Goal: Information Seeking & Learning: Learn about a topic

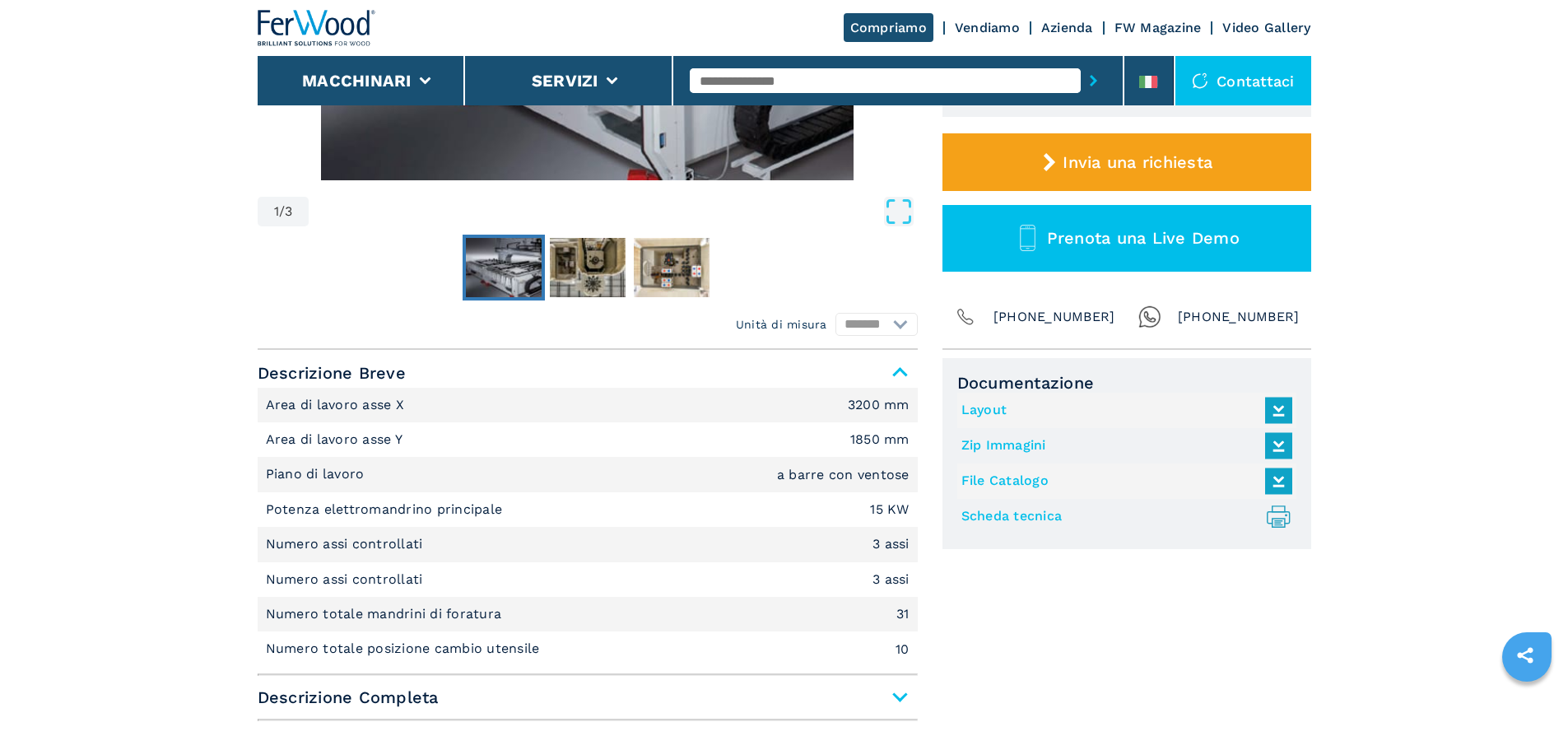
scroll to position [247, 0]
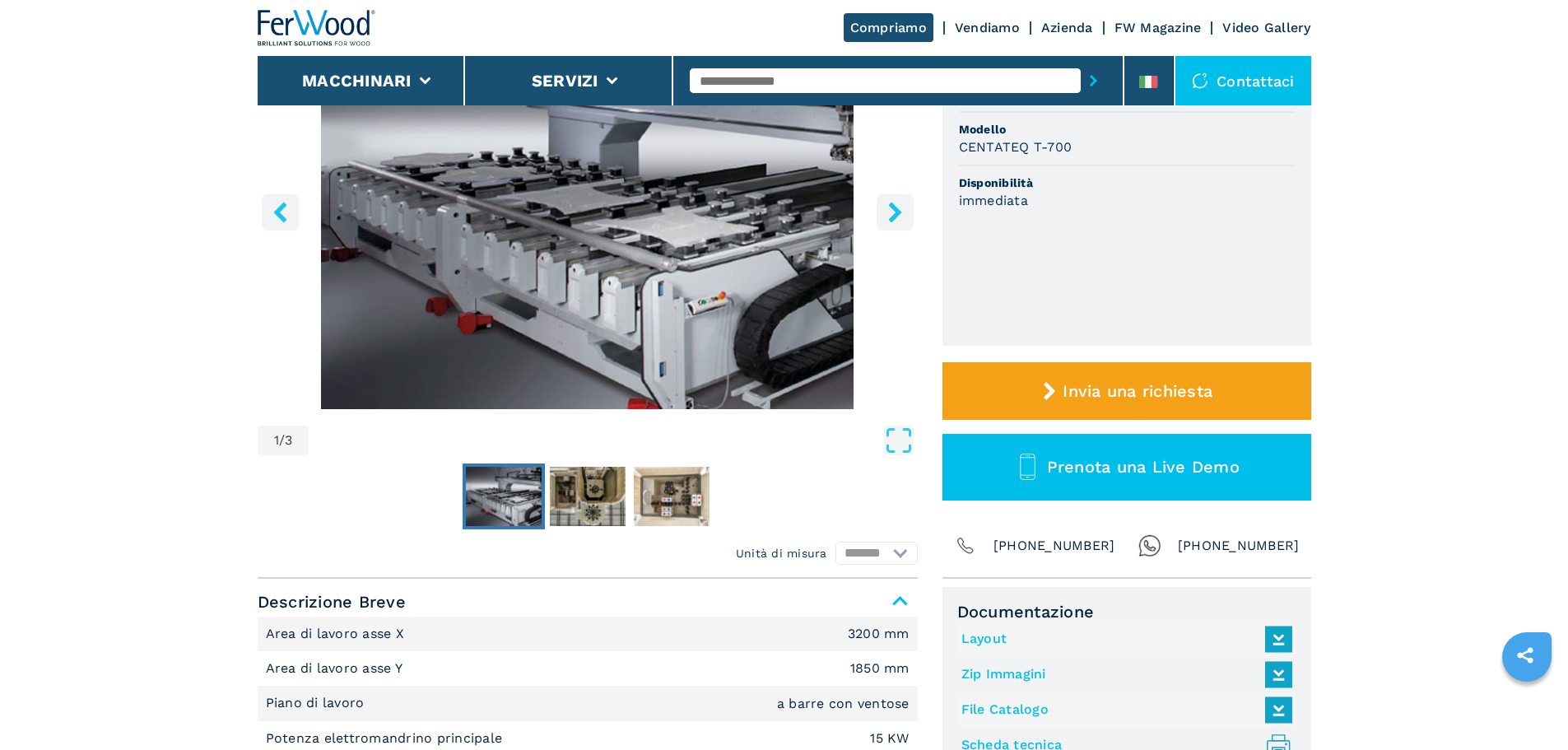
click at [779, 75] on input "text" at bounding box center [885, 80] width 391 height 24
type input "******"
click at [1081, 62] on button "submit-button" at bounding box center [1093, 80] width 25 height 38
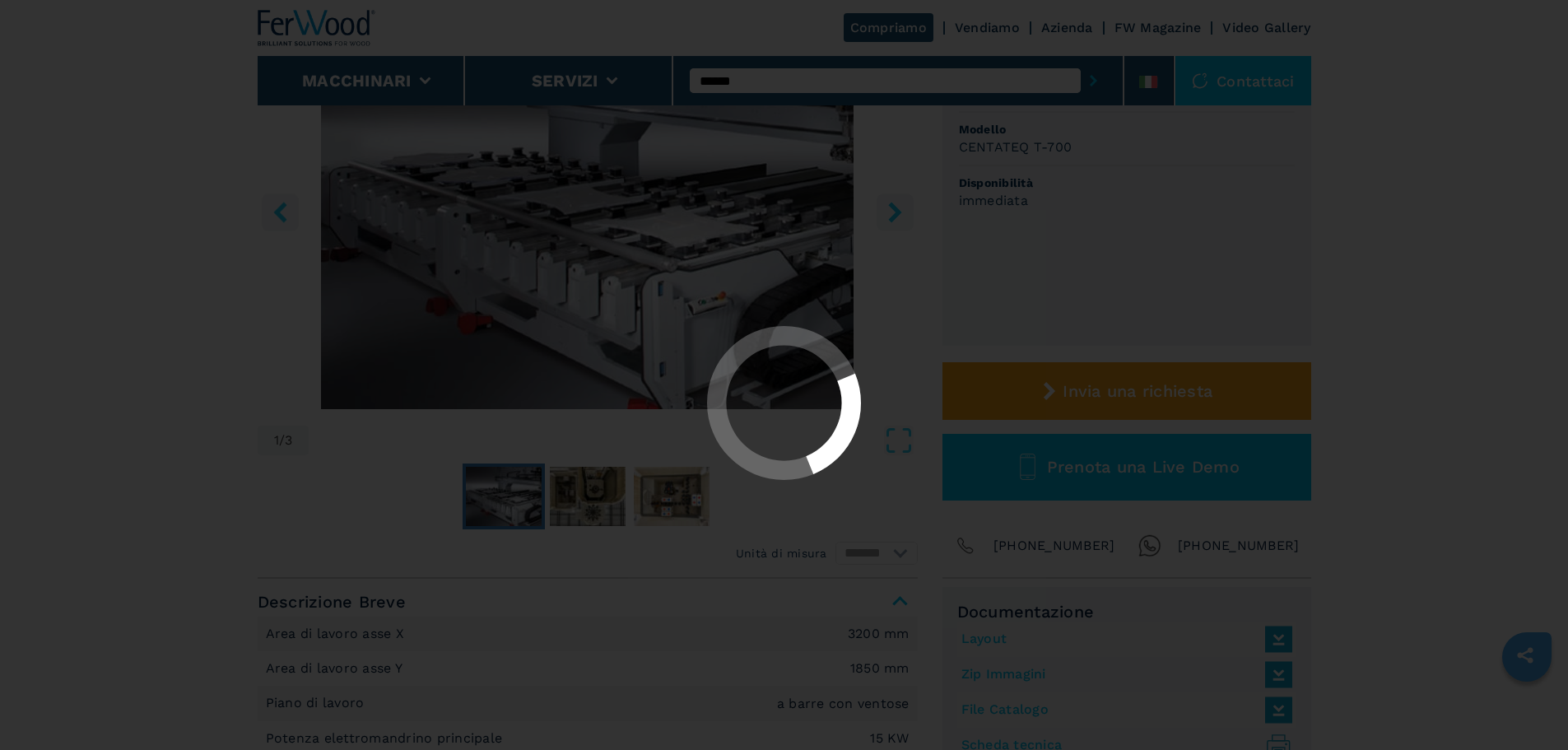
scroll to position [0, 0]
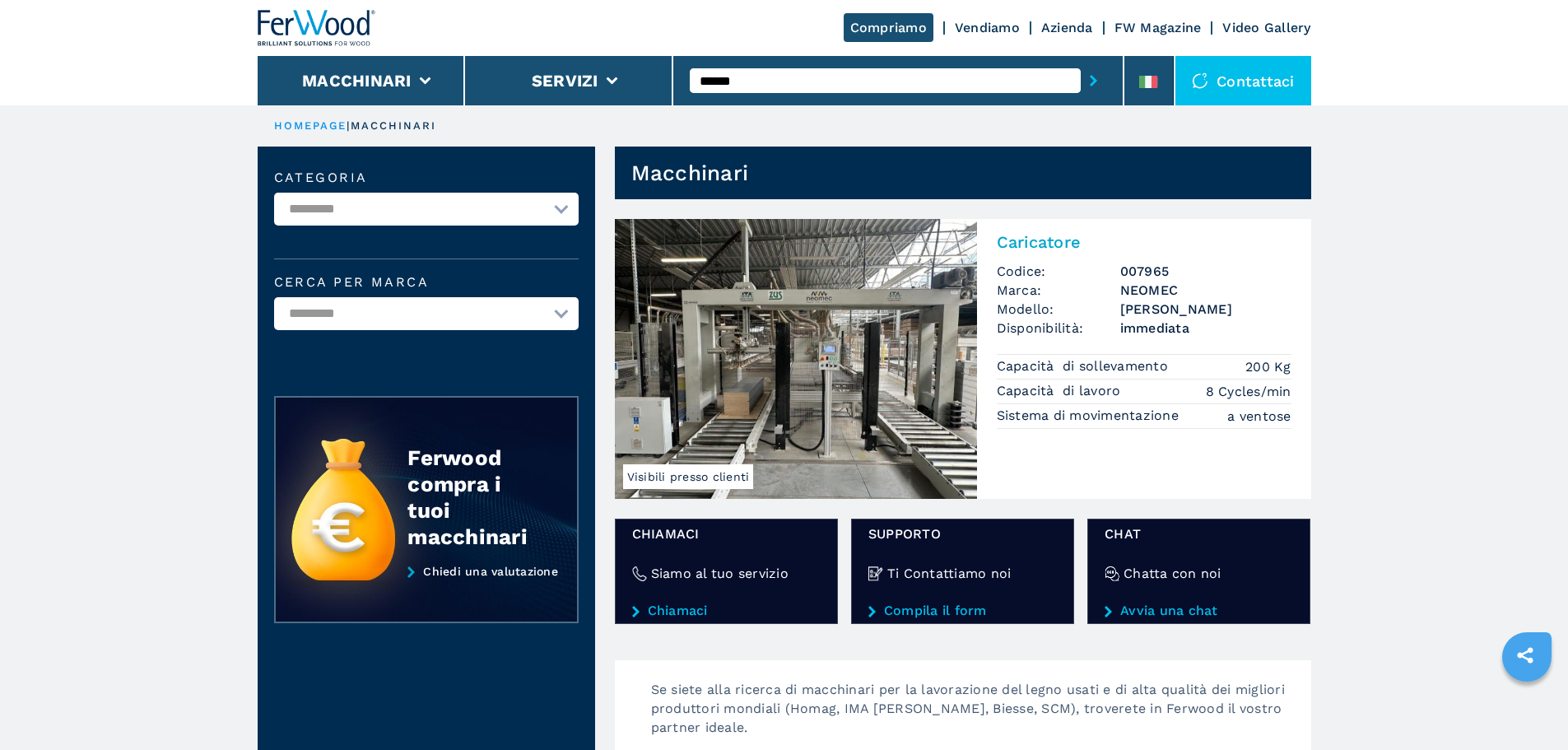
click at [899, 316] on img at bounding box center [795, 358] width 362 height 280
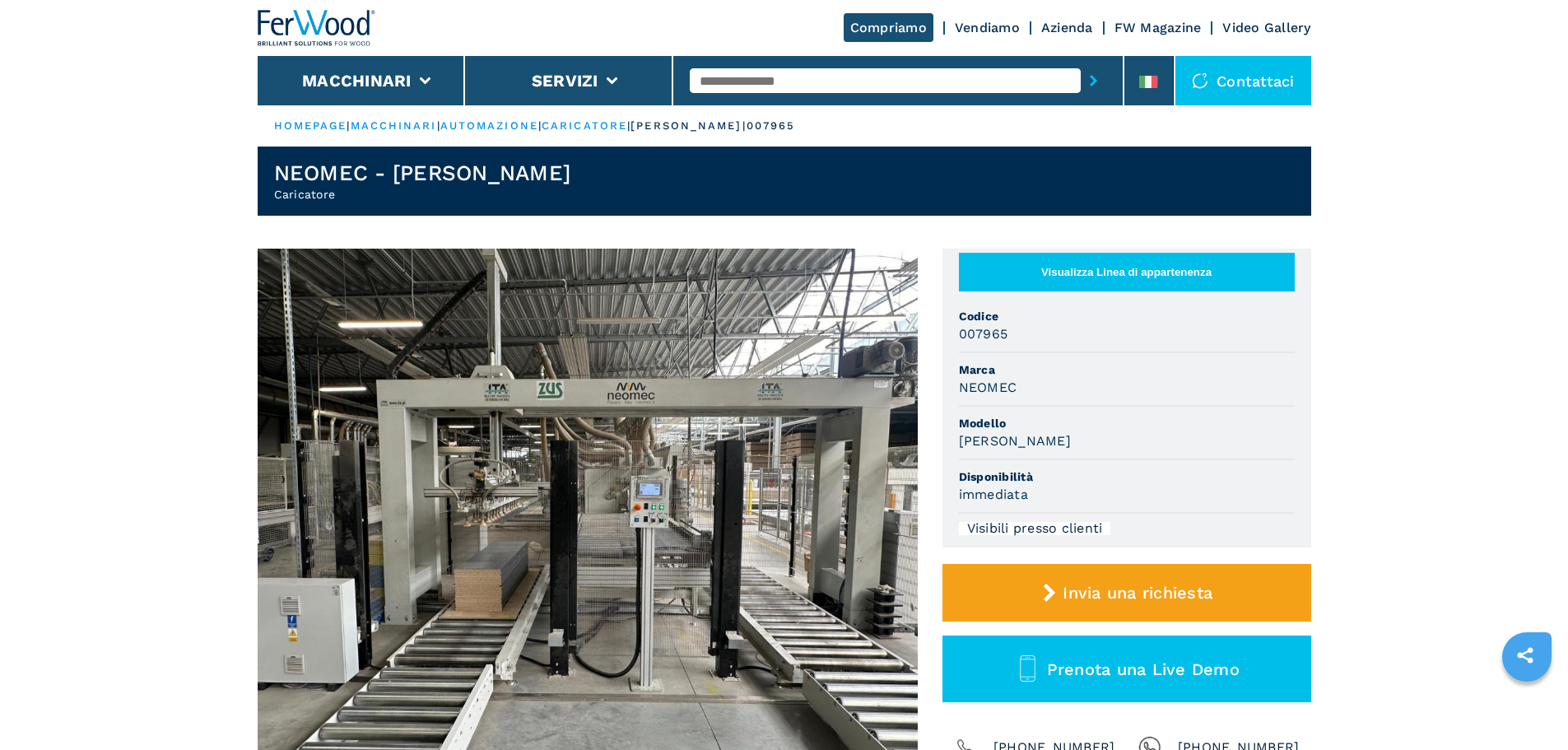
click at [1049, 280] on button "Visualizza Linea di appartenenza" at bounding box center [1126, 272] width 336 height 38
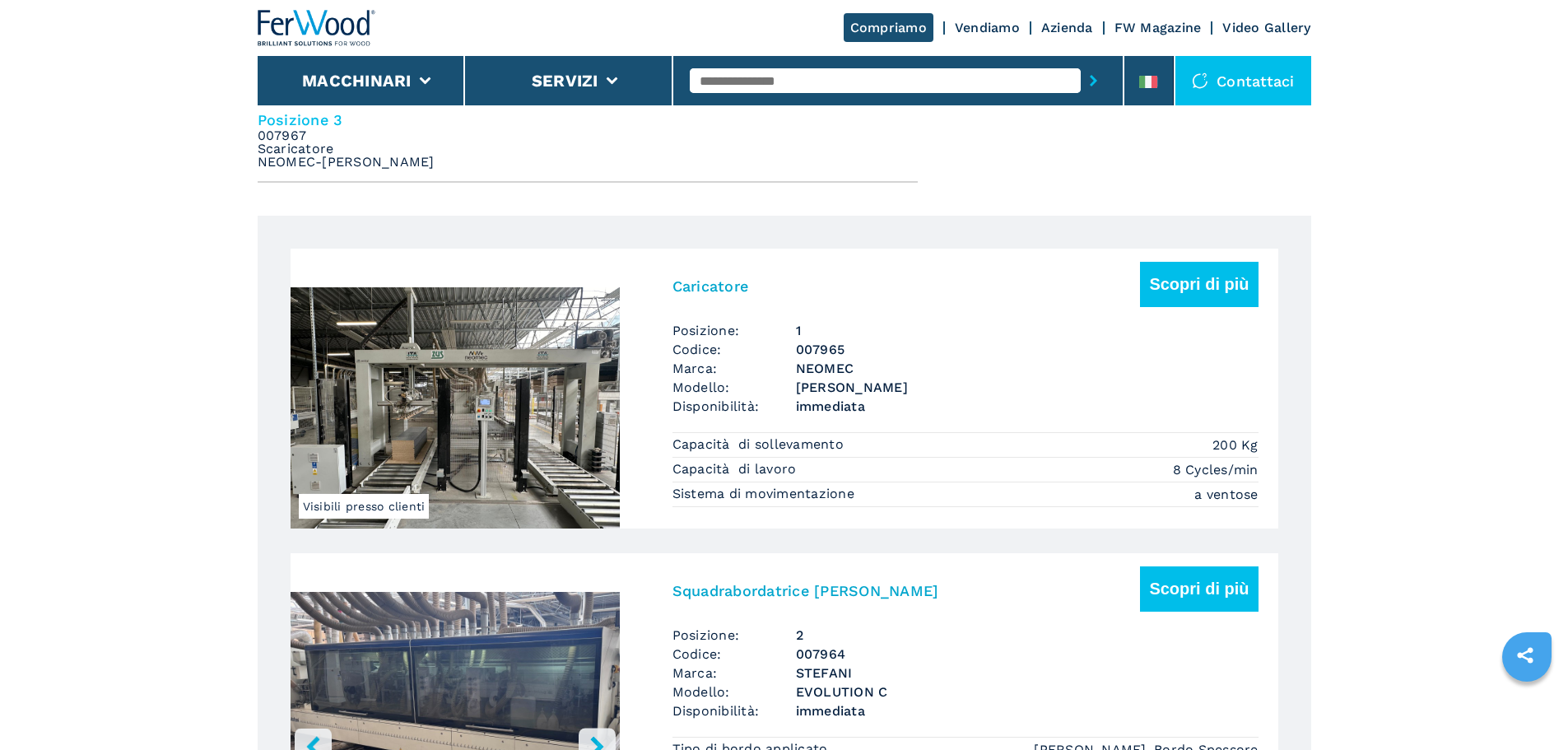
scroll to position [741, 0]
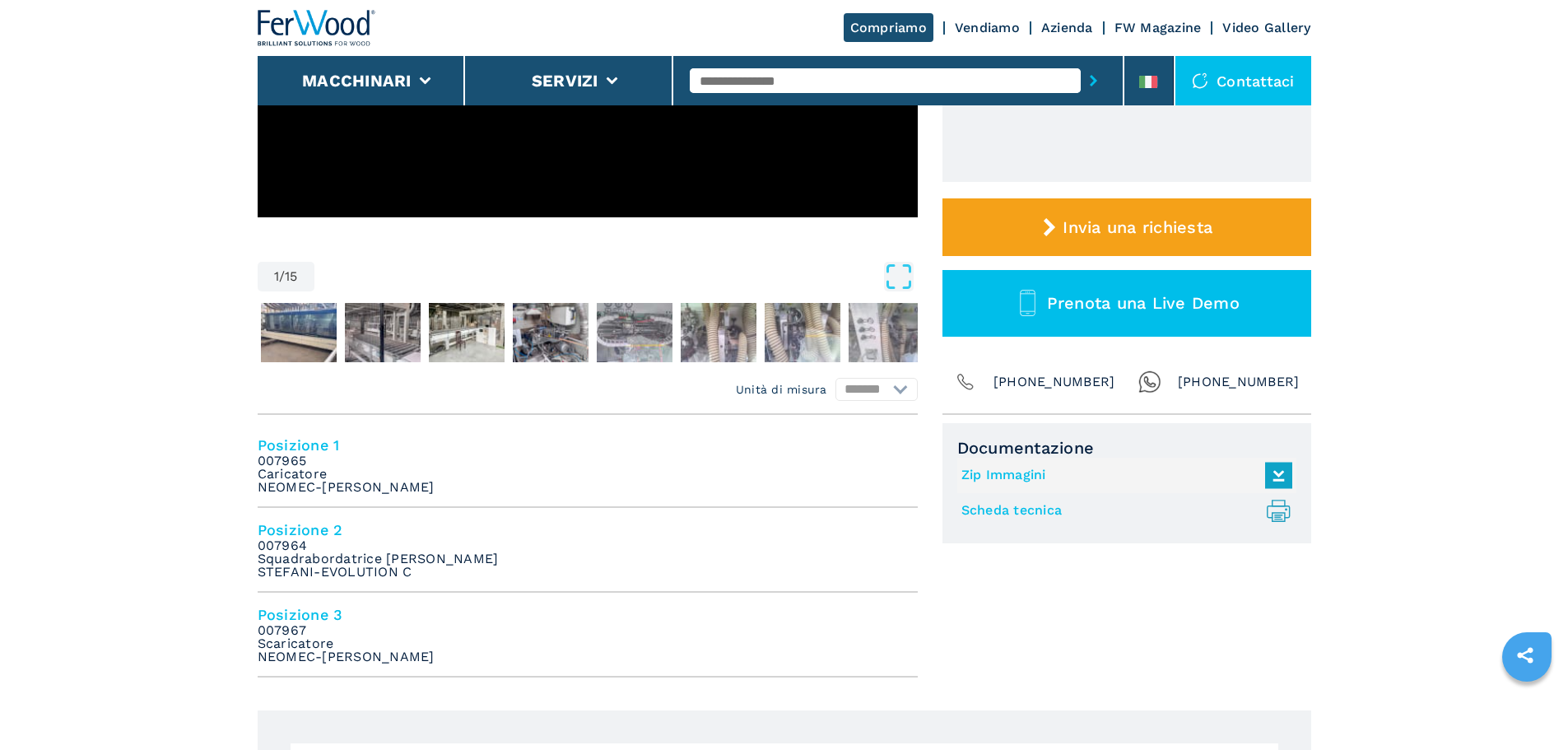
scroll to position [412, 0]
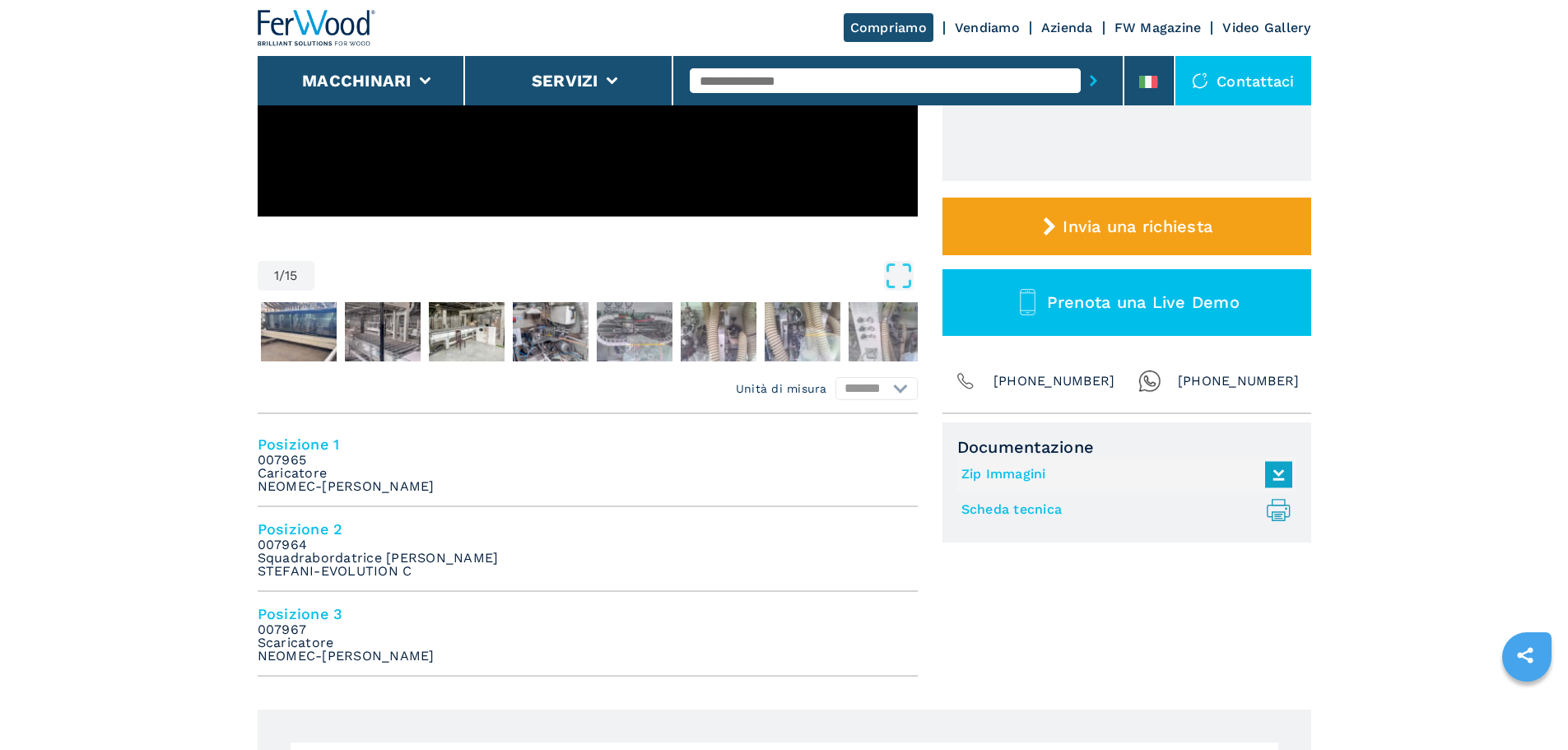
click at [303, 446] on h4 "Posizione 1" at bounding box center [587, 445] width 660 height 19
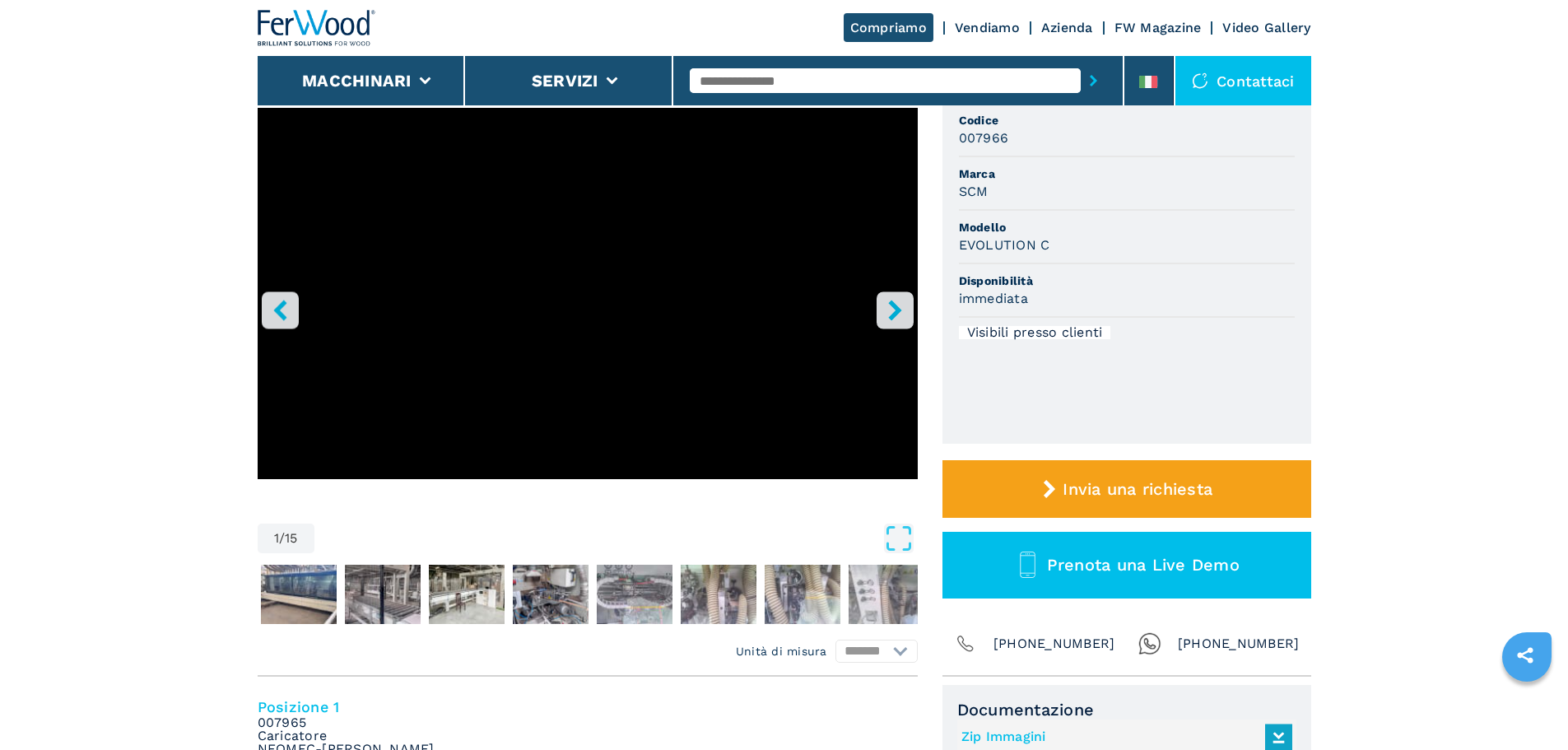
scroll to position [165, 0]
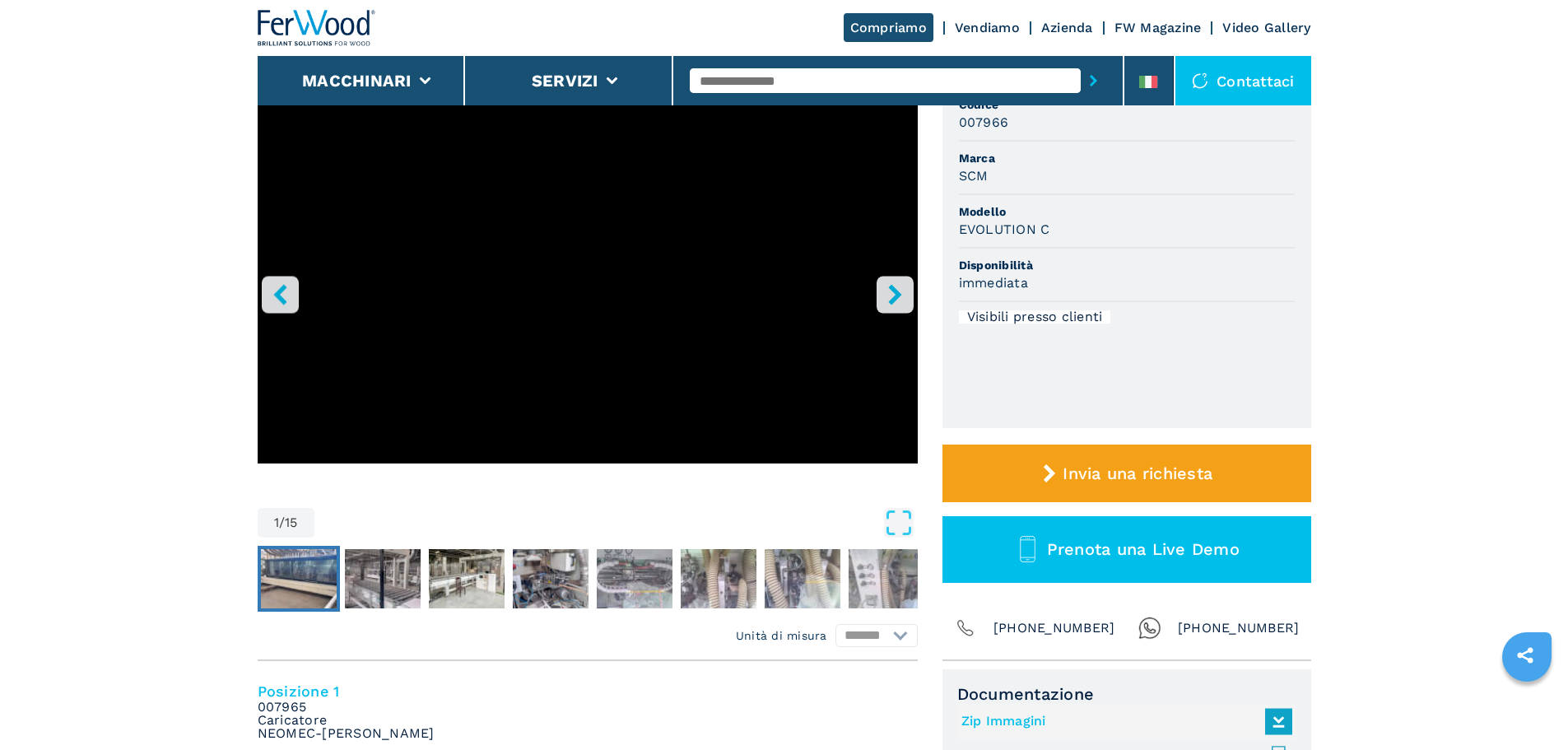
click at [321, 569] on img "Go to Slide 2" at bounding box center [298, 579] width 76 height 59
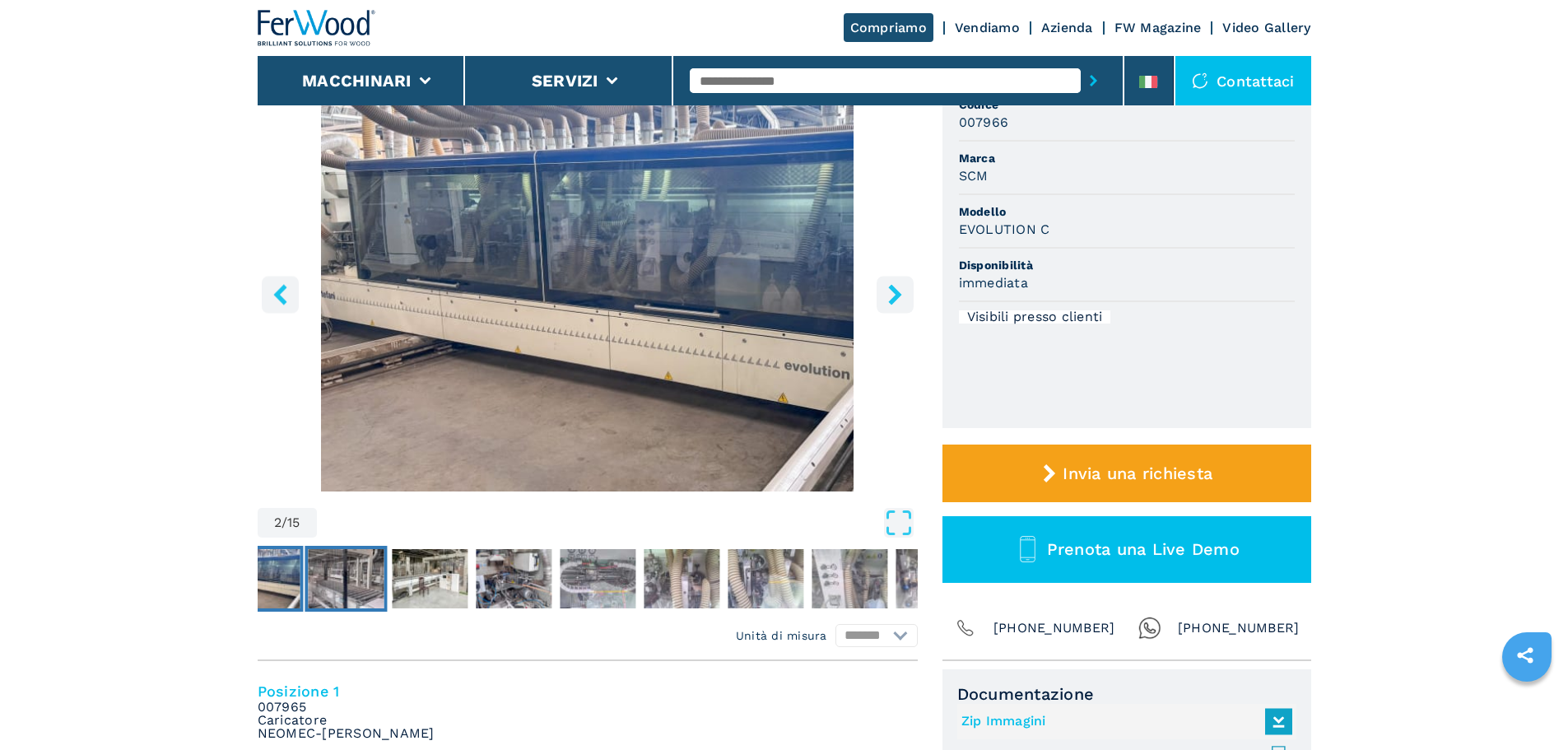
click at [361, 579] on img "Go to Slide 3" at bounding box center [345, 579] width 76 height 59
click at [358, 586] on img "Go to Slide 3" at bounding box center [345, 579] width 76 height 59
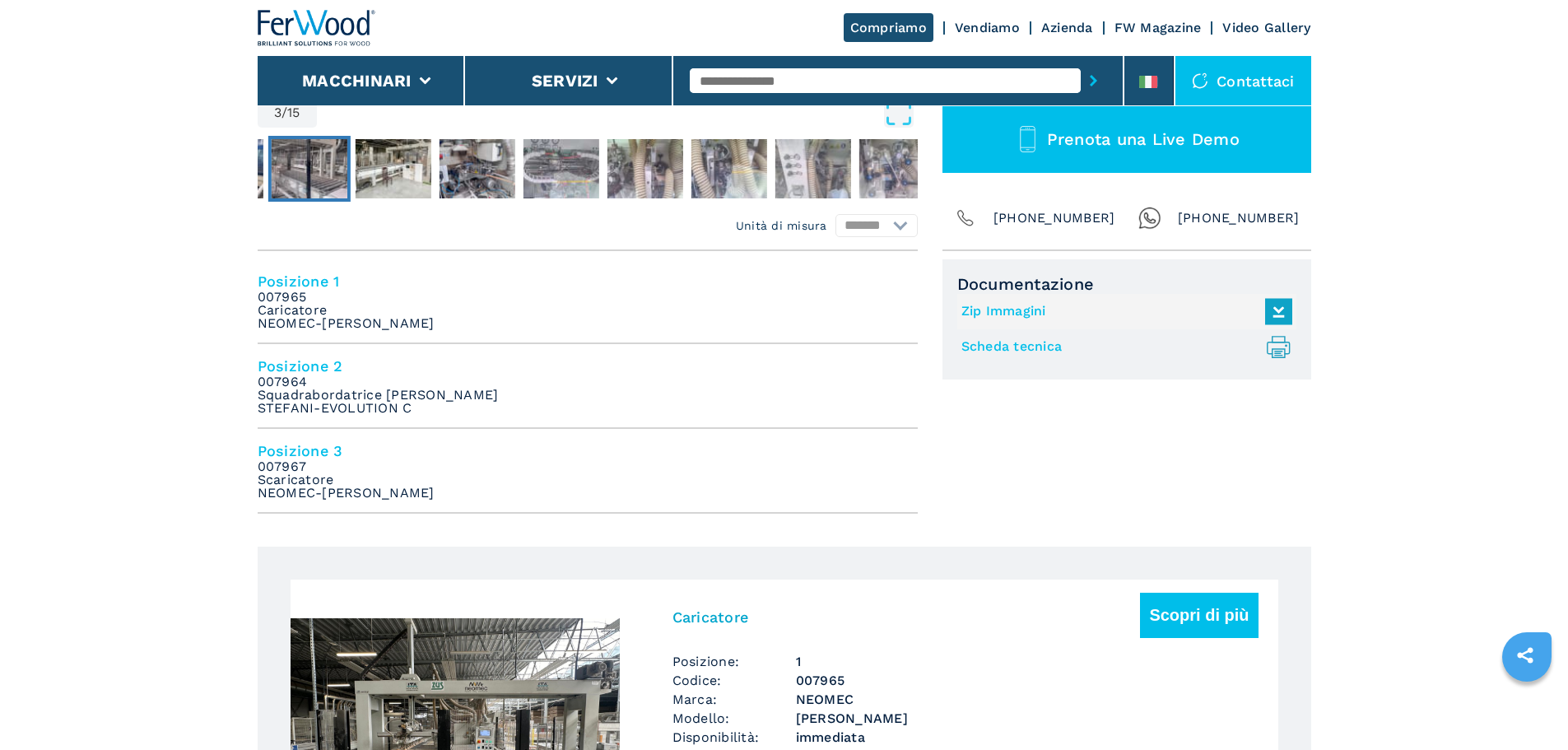
scroll to position [741, 0]
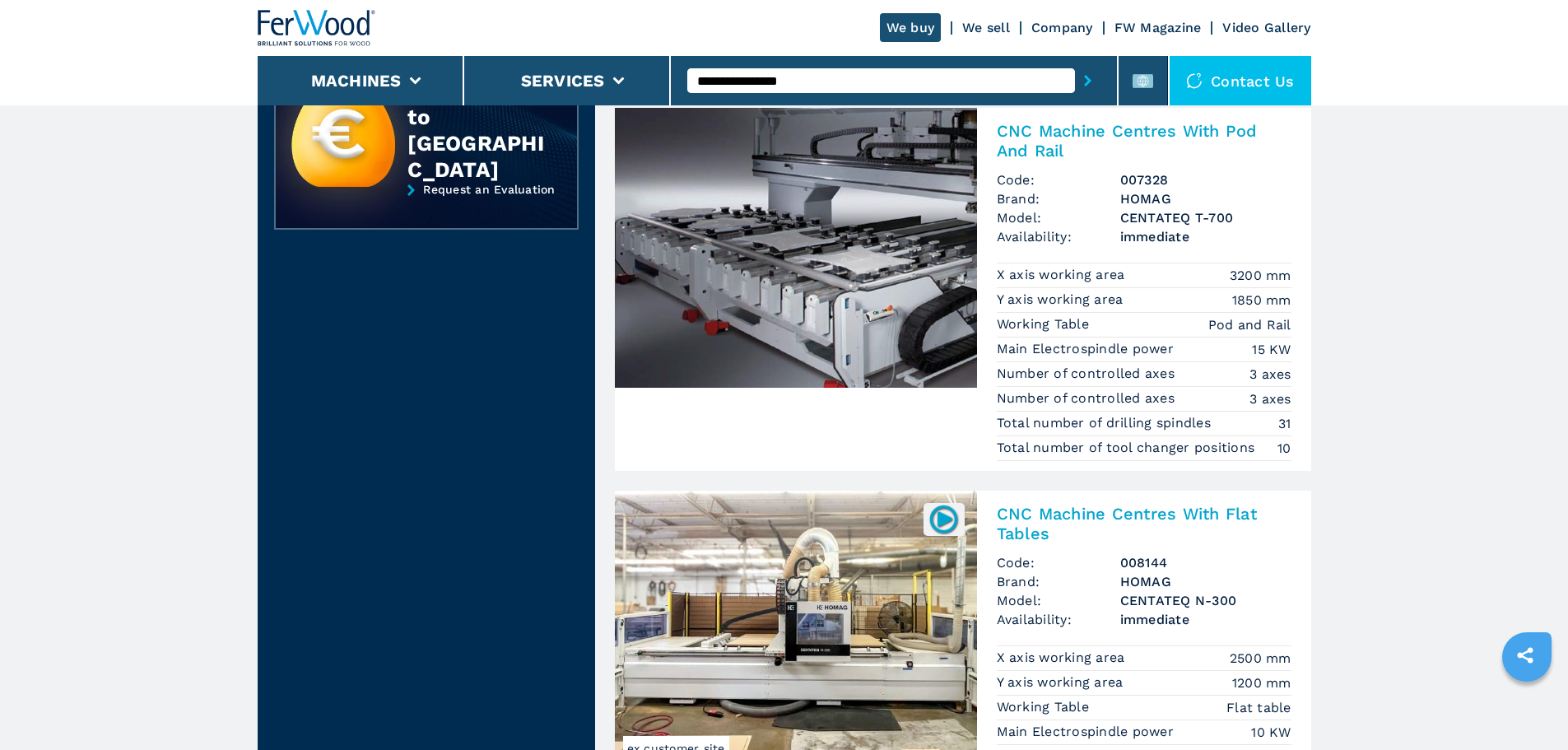
scroll to position [741, 0]
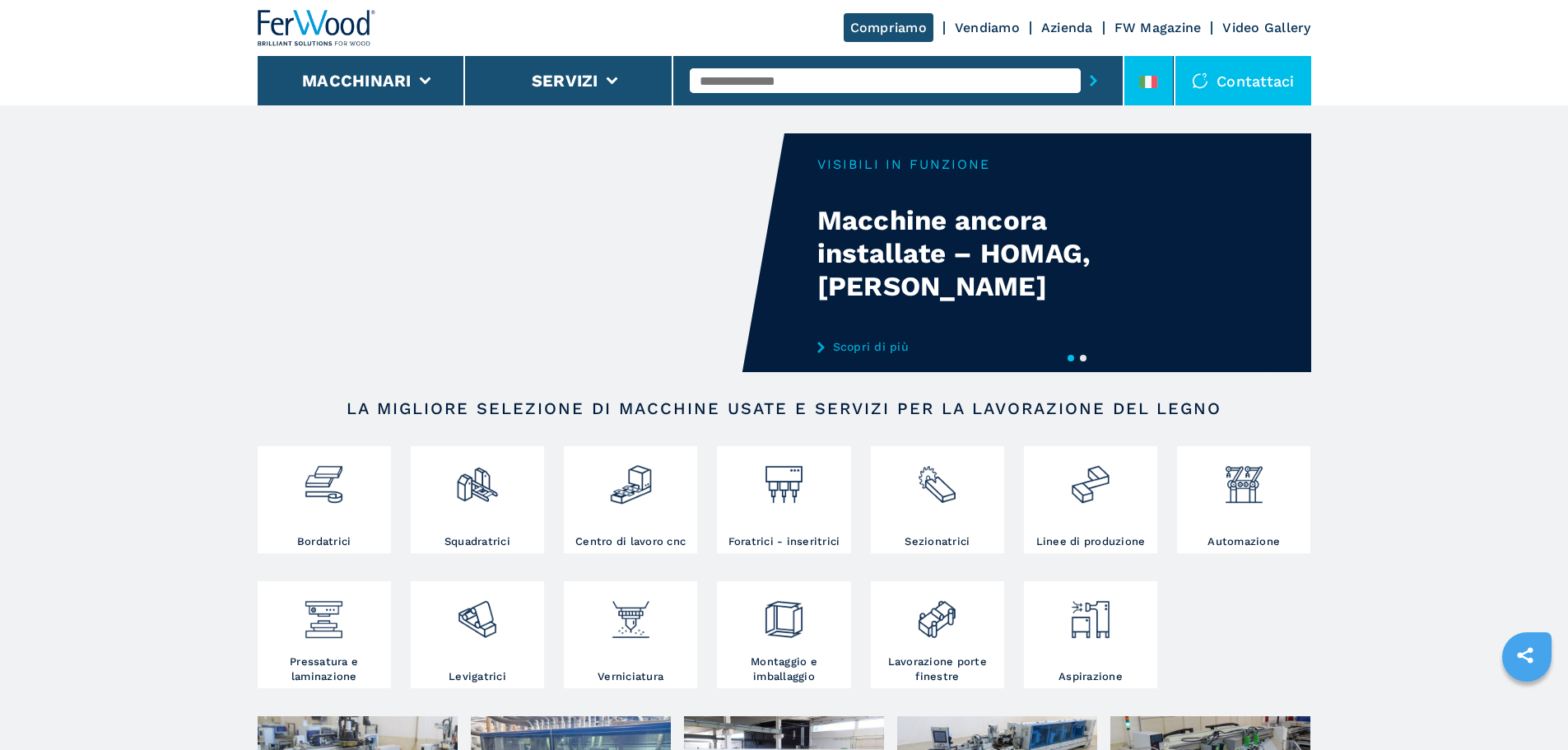
click at [1158, 97] on li at bounding box center [1149, 80] width 50 height 50
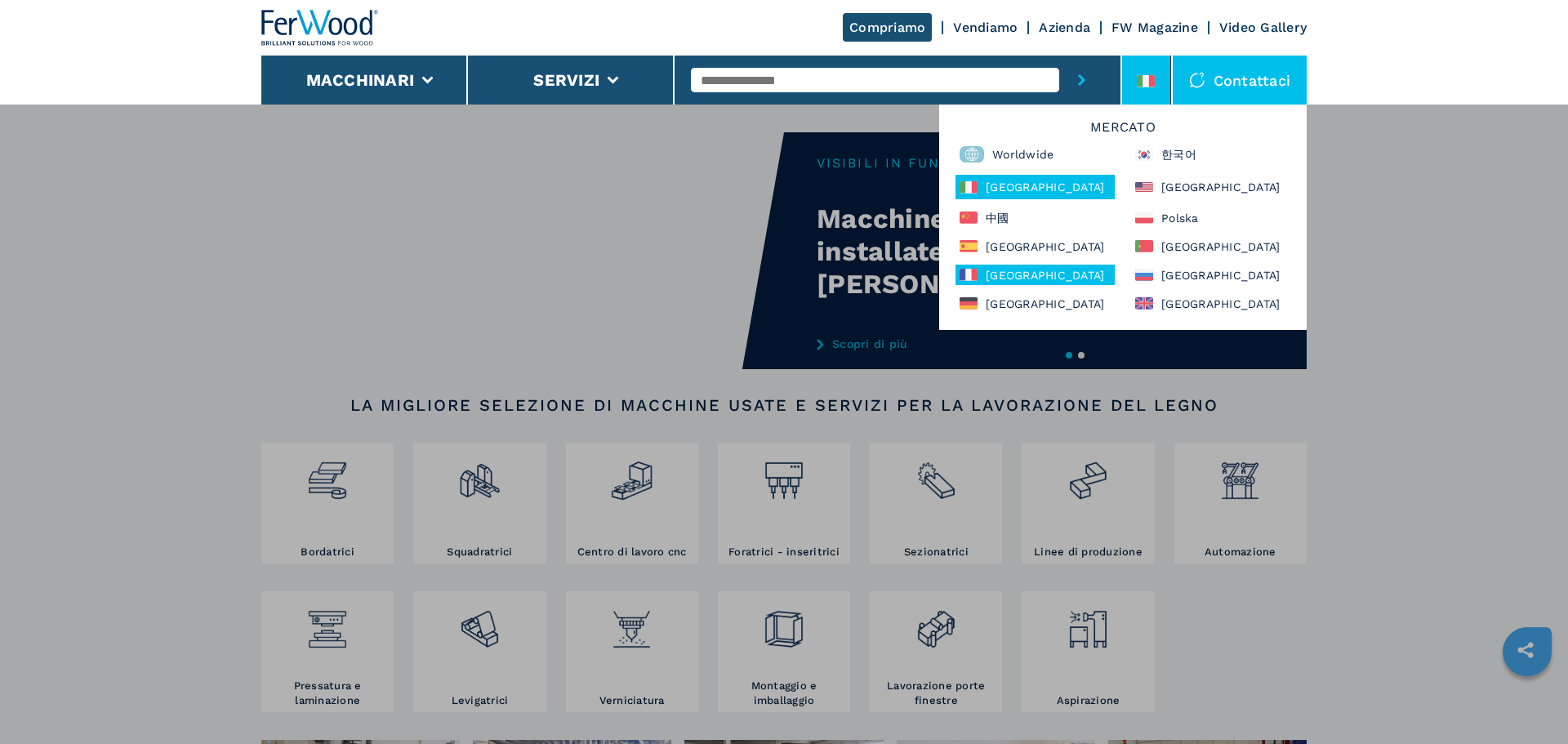
click at [979, 272] on div "[GEOGRAPHIC_DATA]" at bounding box center [1035, 275] width 159 height 21
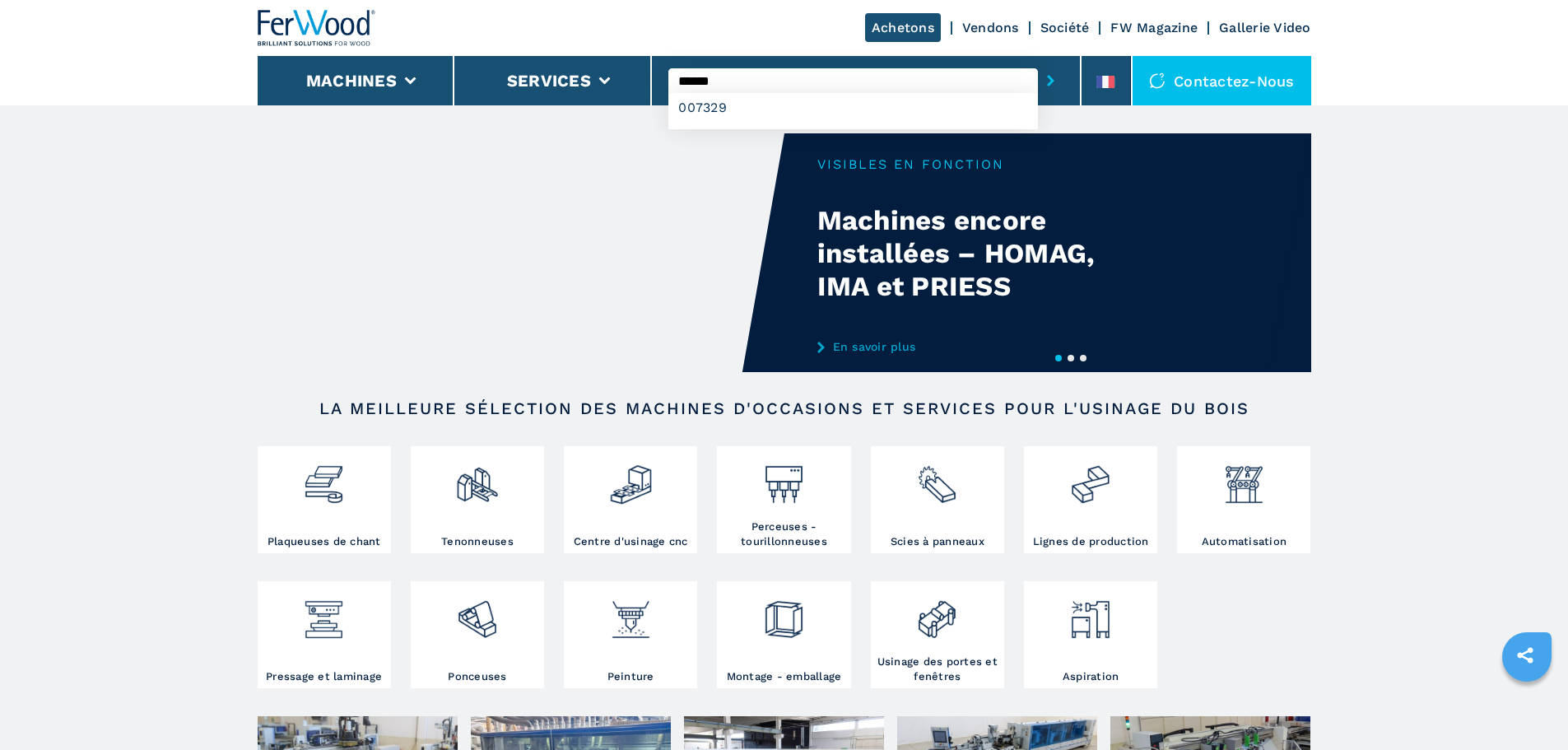
type input "******"
click at [1038, 62] on button "submit-button" at bounding box center [1050, 80] width 25 height 38
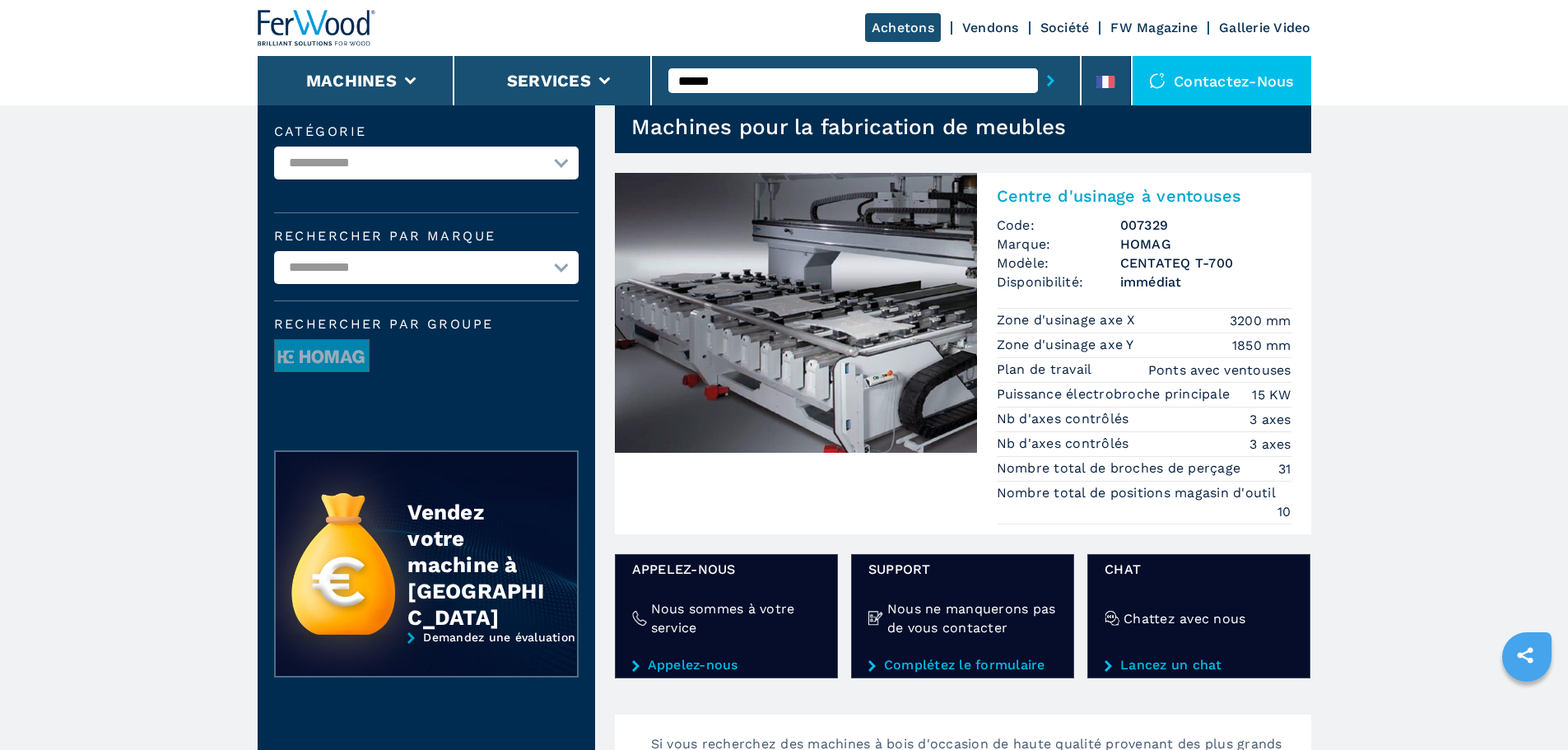
scroll to position [82, 0]
